Goal: Transaction & Acquisition: Subscribe to service/newsletter

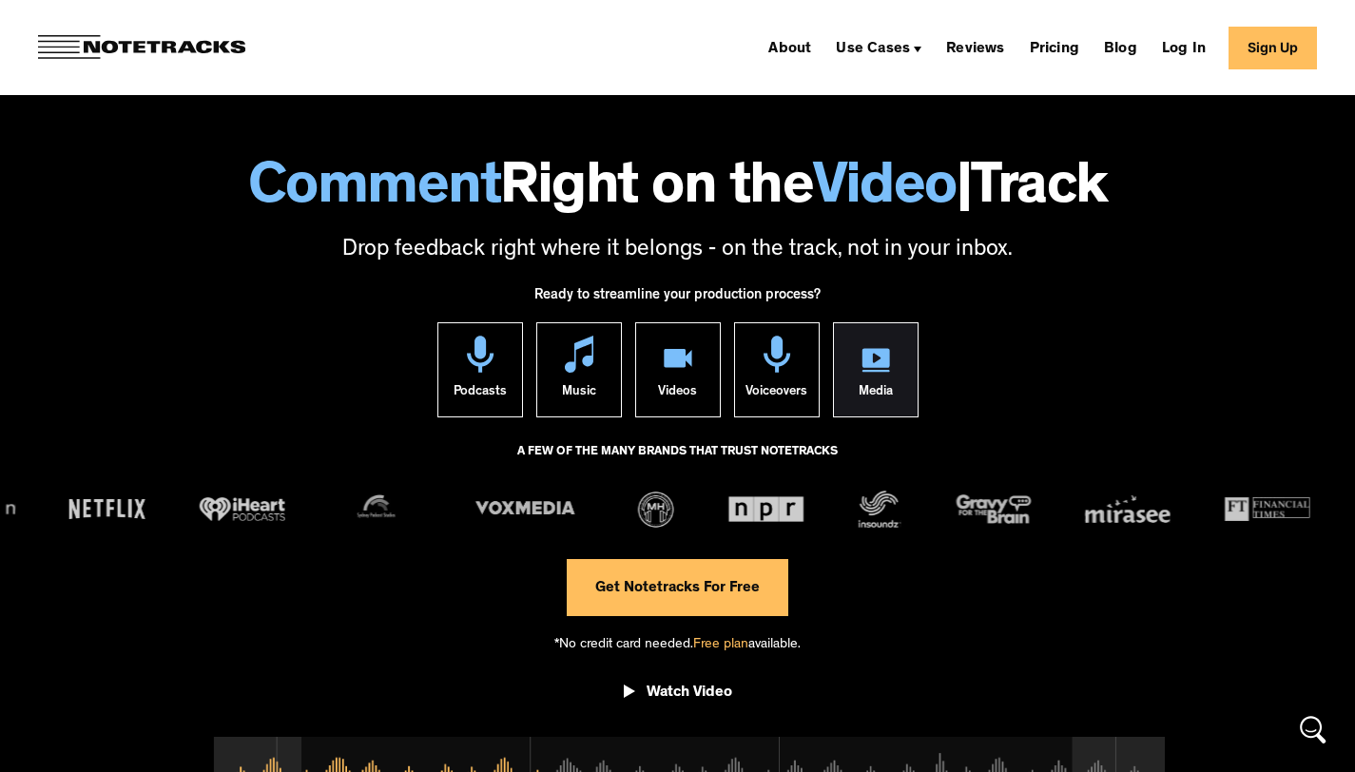
click at [848, 367] on link "Media" at bounding box center [876, 369] width 86 height 95
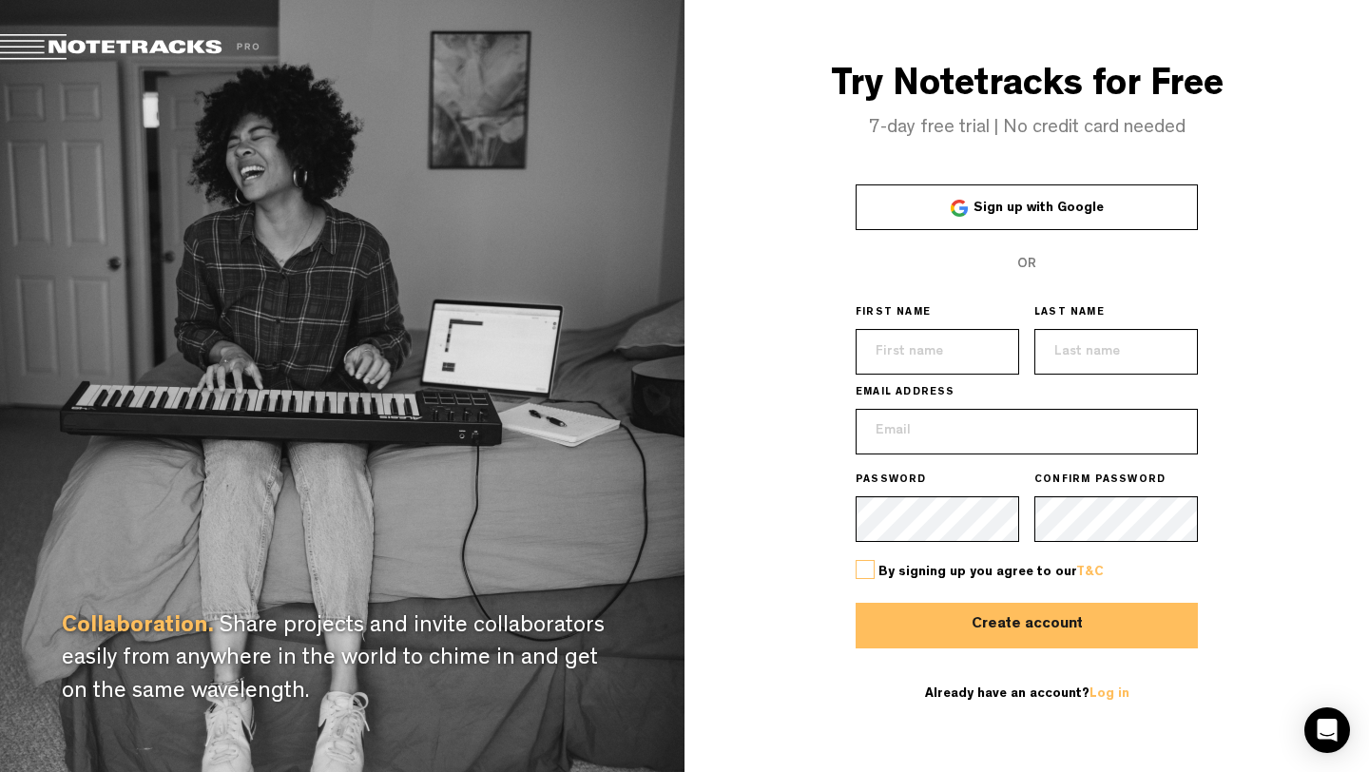
click at [980, 211] on span "Sign up with Google" at bounding box center [1039, 208] width 130 height 13
